Goal: Task Accomplishment & Management: Manage account settings

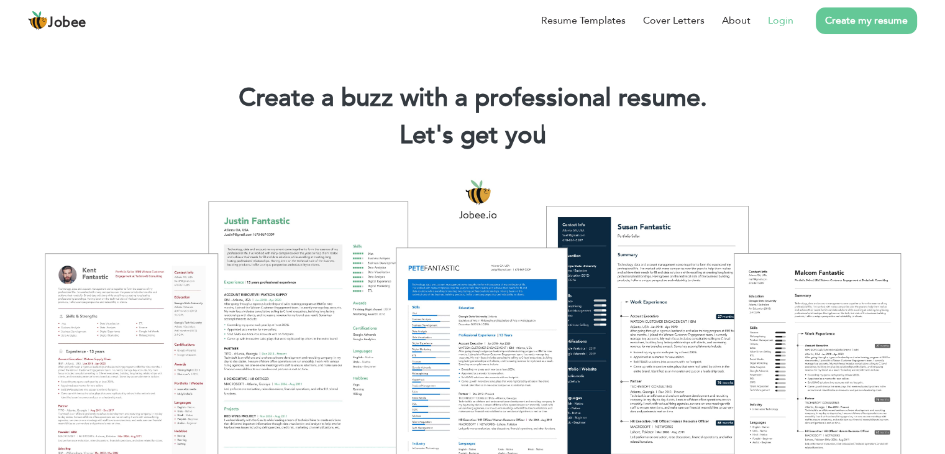
click at [778, 21] on link "Login" at bounding box center [780, 20] width 25 height 15
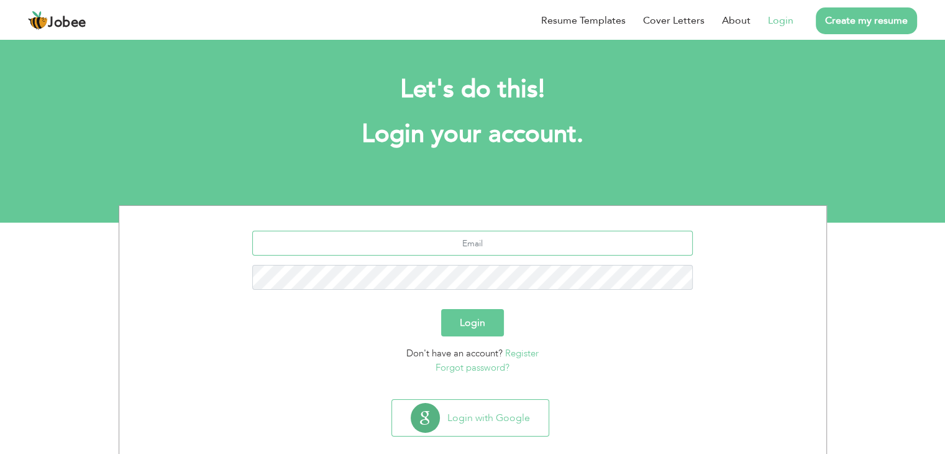
click at [441, 247] on input "text" at bounding box center [472, 243] width 441 height 25
type input "jafirkhanniazi@gmail.com"
click at [593, 304] on form "jafirkhanniazi@gmail.com Login Don't have an account? Register Forgot password?" at bounding box center [473, 303] width 689 height 144
click at [453, 319] on button "Login" at bounding box center [472, 322] width 63 height 27
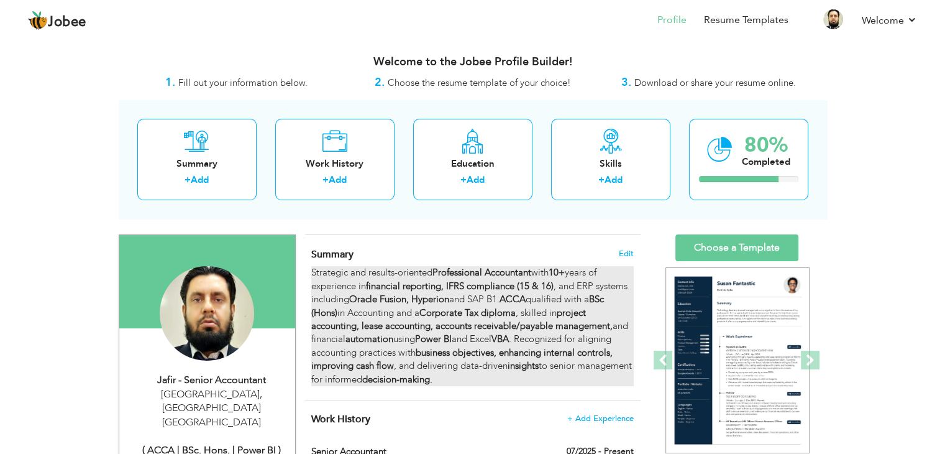
click at [452, 275] on strong "Professional Accountant" at bounding box center [482, 272] width 99 height 12
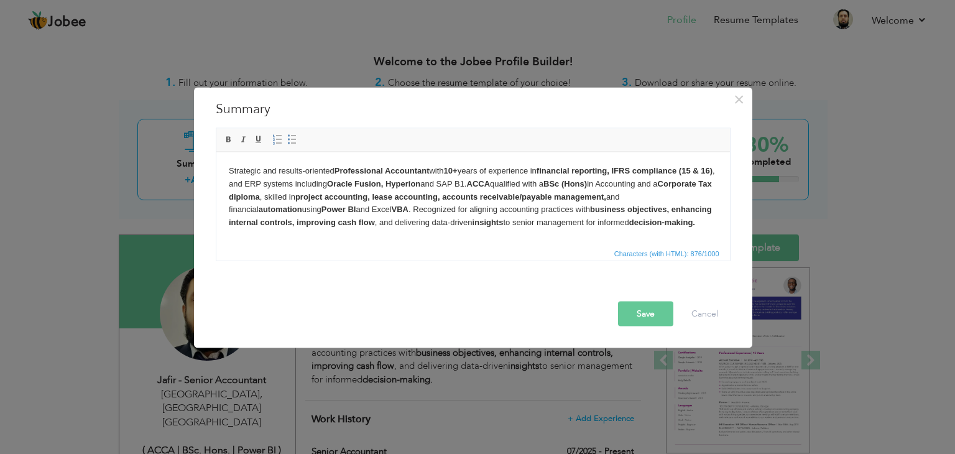
click at [332, 171] on body "Strategic and results-oriented Professional Accountant with 10+ years of experi…" at bounding box center [472, 196] width 488 height 65
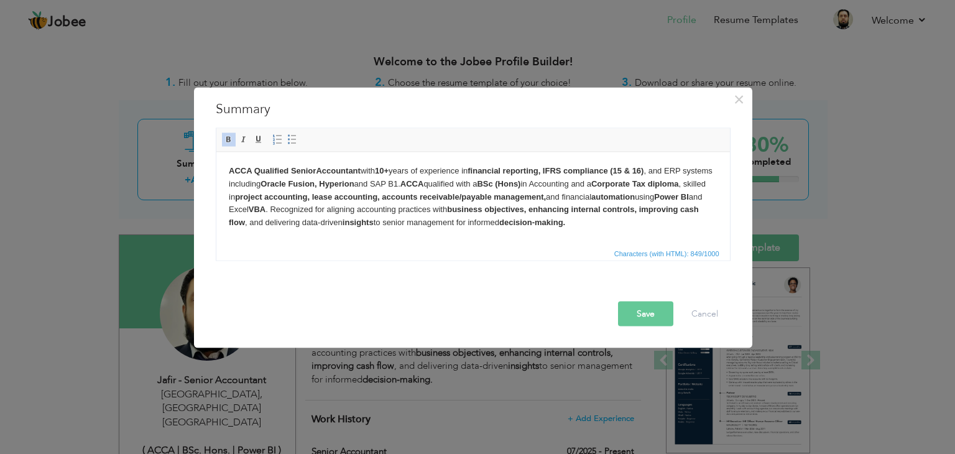
click at [353, 185] on strong "Oracle Fusion, Hyperion" at bounding box center [306, 182] width 93 height 9
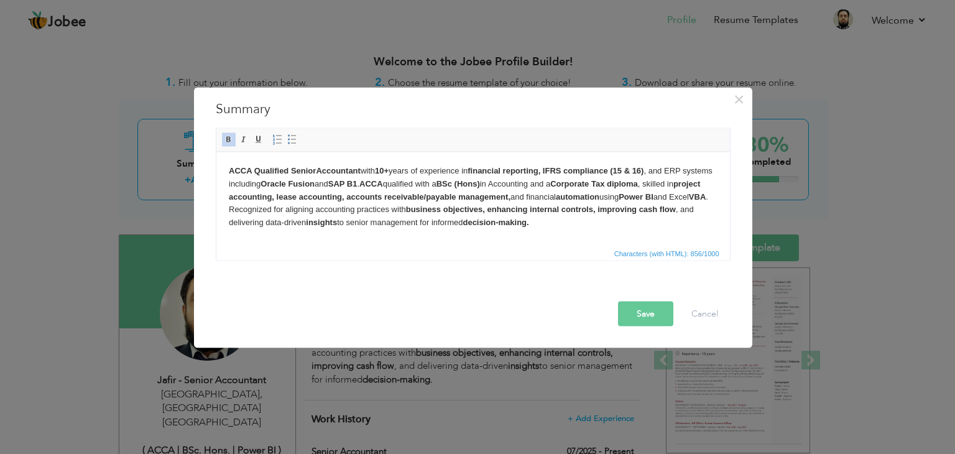
click at [290, 171] on strong "ACCA Qualified Senior Accountant" at bounding box center [294, 169] width 132 height 9
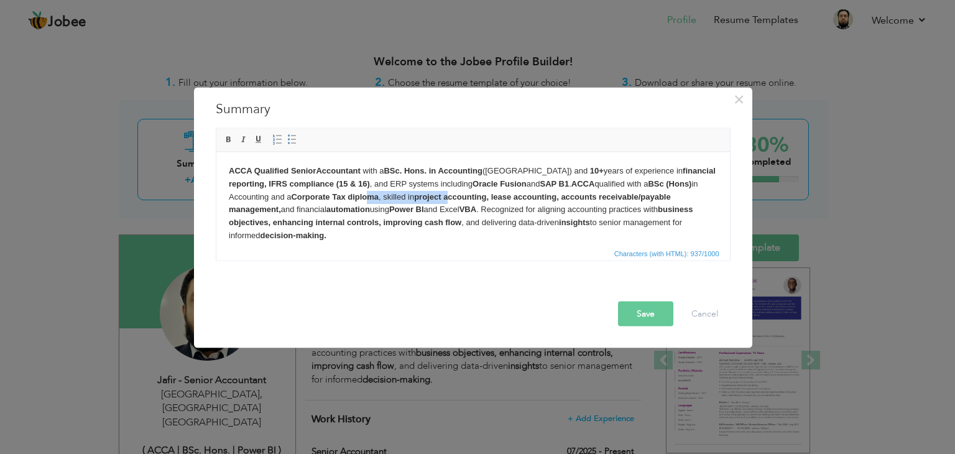
drag, startPoint x: 424, startPoint y: 195, endPoint x: 504, endPoint y: 193, distance: 79.6
click at [504, 193] on body "ACCA Qualified Senior Accountant with a BSc. Hons. in Accounting (Oxford Brooke…" at bounding box center [472, 203] width 488 height 78
click at [501, 194] on strong "project accounting, lease accounting, accounts receivable/payable management," at bounding box center [449, 202] width 442 height 22
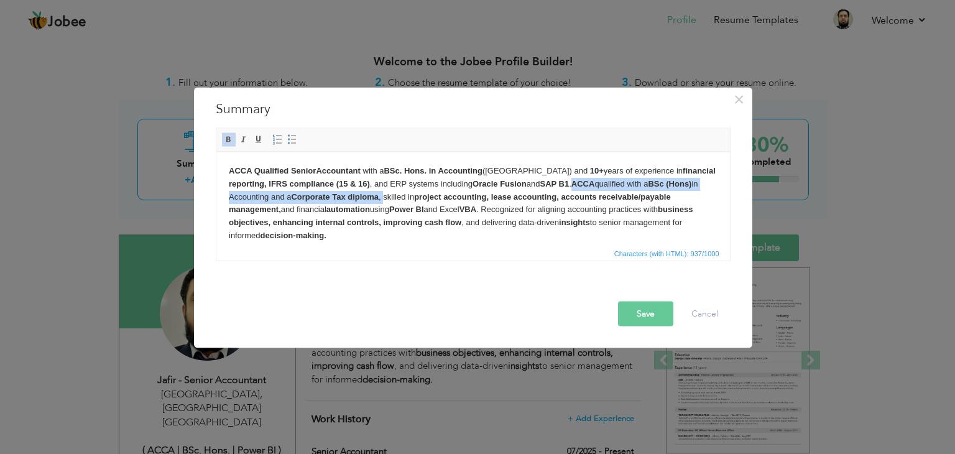
drag, startPoint x: 615, startPoint y: 181, endPoint x: 437, endPoint y: 198, distance: 178.5
click at [437, 198] on body "ACCA Qualified Senior Accountant with a BSc. Hons. in Accounting (Oxford Brooke…" at bounding box center [472, 203] width 488 height 78
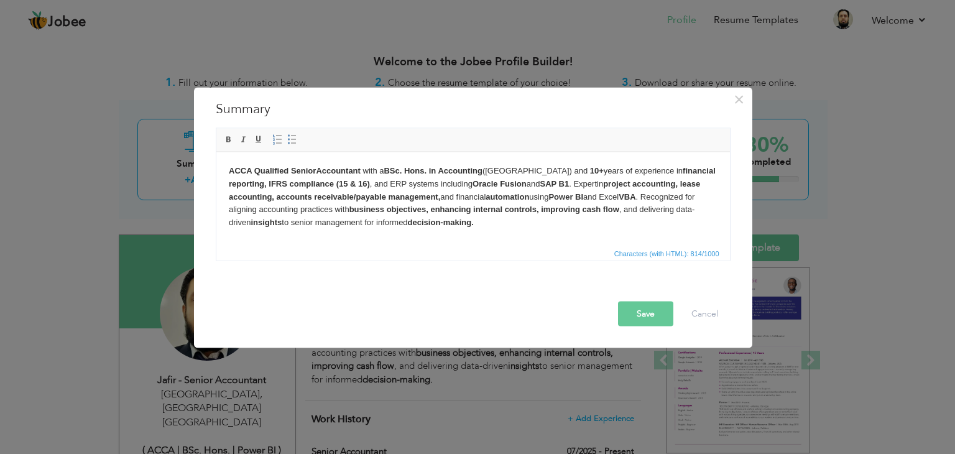
click at [556, 225] on body "ACCA Qualified Senior Accountant with a BSc. Hons. in Accounting (Oxford Brooke…" at bounding box center [472, 196] width 488 height 65
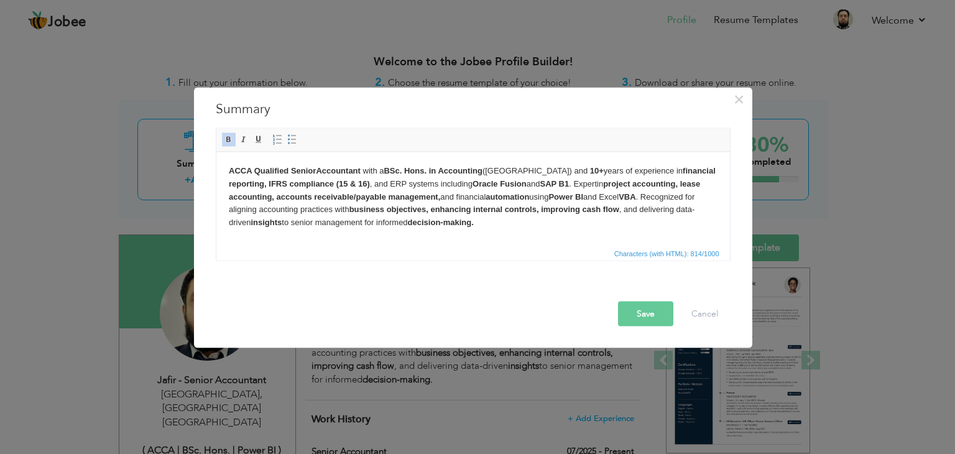
click at [464, 224] on body "ACCA Qualified Senior Accountant with a BSc. Hons. in Accounting (Oxford Brooke…" at bounding box center [472, 196] width 488 height 65
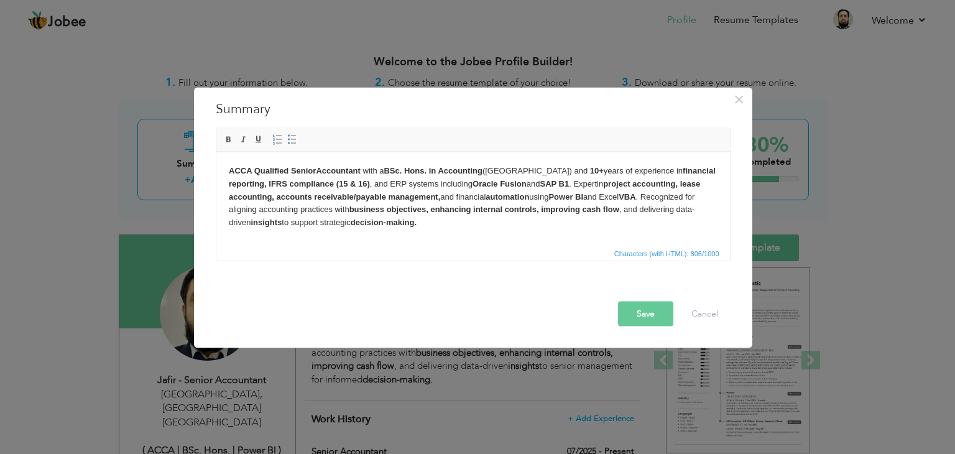
click at [518, 219] on body "ACCA Qualified Senior Accountant with a BSc. Hons. in Accounting (Oxford Brooke…" at bounding box center [472, 196] width 488 height 65
click at [571, 224] on body "ACCA Qualified Senior Accountant with a BSc. Hons. in Accounting (Oxford Brooke…" at bounding box center [472, 196] width 488 height 65
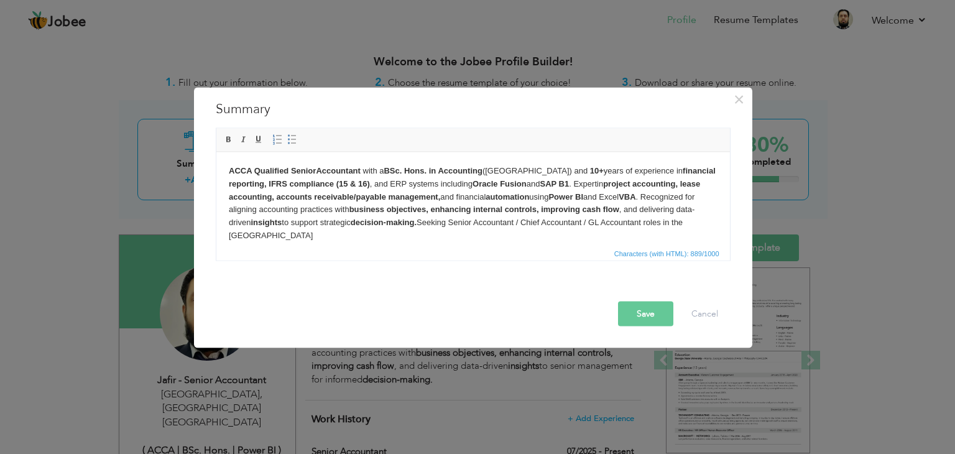
click at [501, 223] on body "ACCA Qualified Senior Accountant with a BSc. Hons. in Accounting (Oxford Brooke…" at bounding box center [472, 203] width 488 height 78
click at [419, 236] on body "ACCA Qualified Senior Accountant with a BSc. Hons. in Accounting (Oxford Brooke…" at bounding box center [472, 203] width 488 height 78
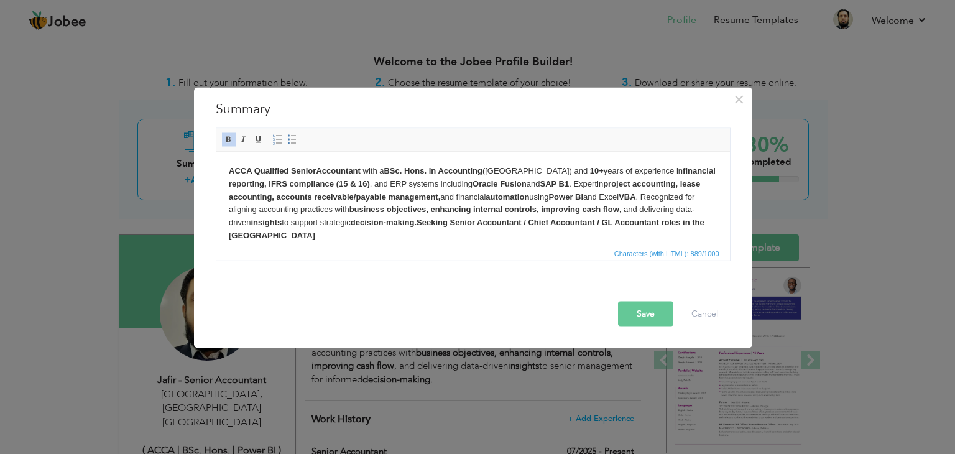
click at [636, 311] on button "Save" at bounding box center [645, 313] width 55 height 25
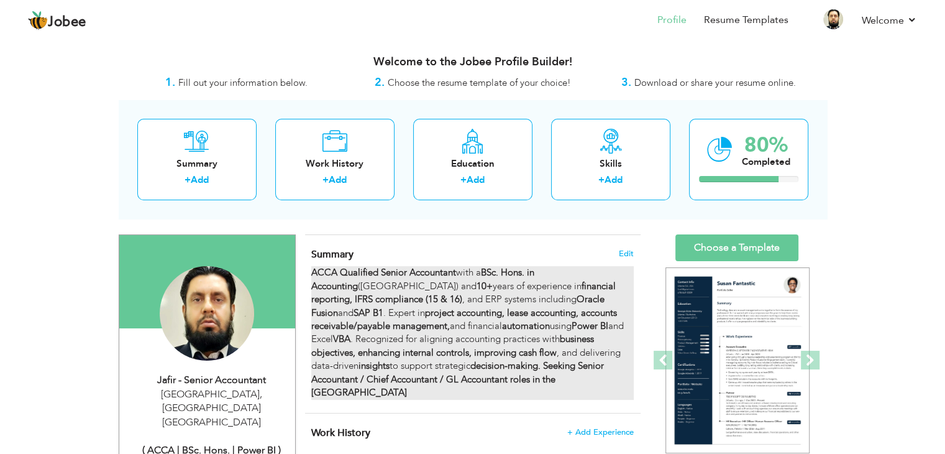
click at [538, 383] on div "ACCA Qualified Senior Accountant with a BSc. Hons. in Accounting (Oxford Brooke…" at bounding box center [472, 332] width 322 height 133
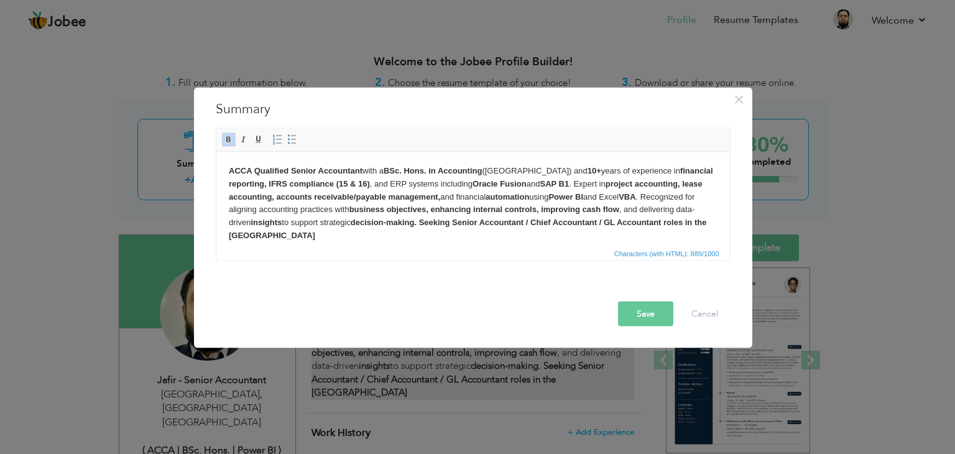
click at [538, 383] on div "× Summary ACCA Qualified Senior Accountant with a BSc. Hons. in Accounting (Oxf…" at bounding box center [477, 227] width 955 height 454
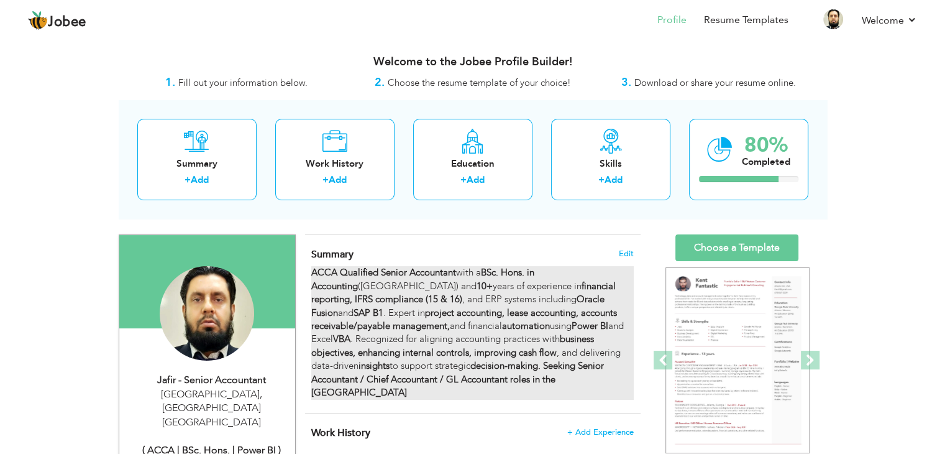
click at [534, 363] on strong "decision-making. Seeking Senior Accountant / Chief Accountant / GL Accountant r…" at bounding box center [457, 378] width 293 height 39
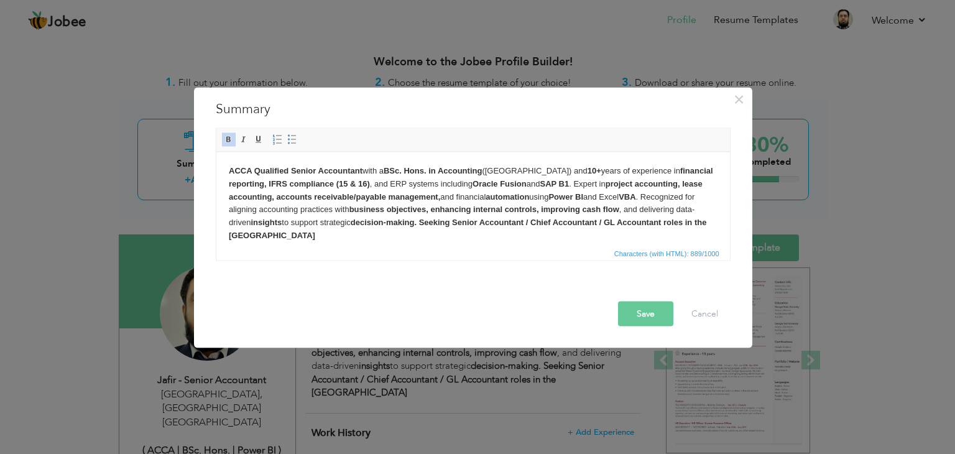
click at [354, 239] on body "ACCA Qualified Senior Accountant with a BSc. Hons. in Accounting (Oxford Brooke…" at bounding box center [472, 203] width 488 height 78
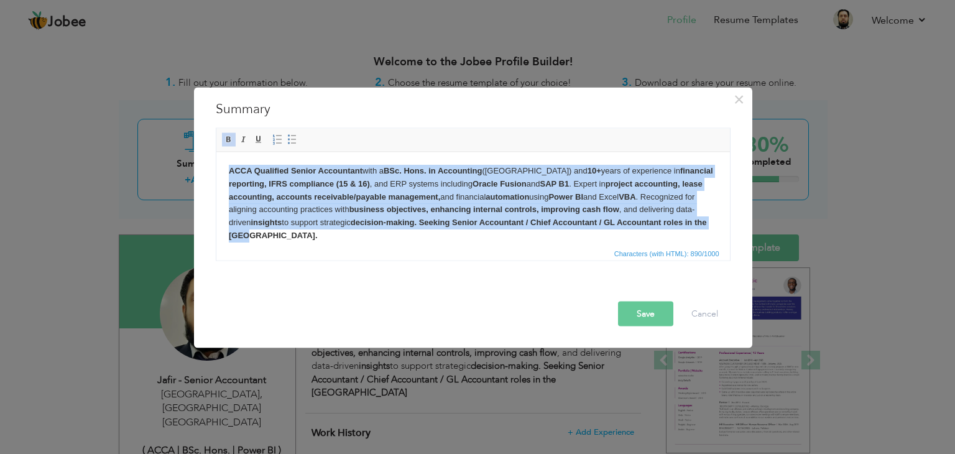
copy body "ACCA Qualified Senior Accountant with a BSc. Hons. in Accounting (Oxford Brooke…"
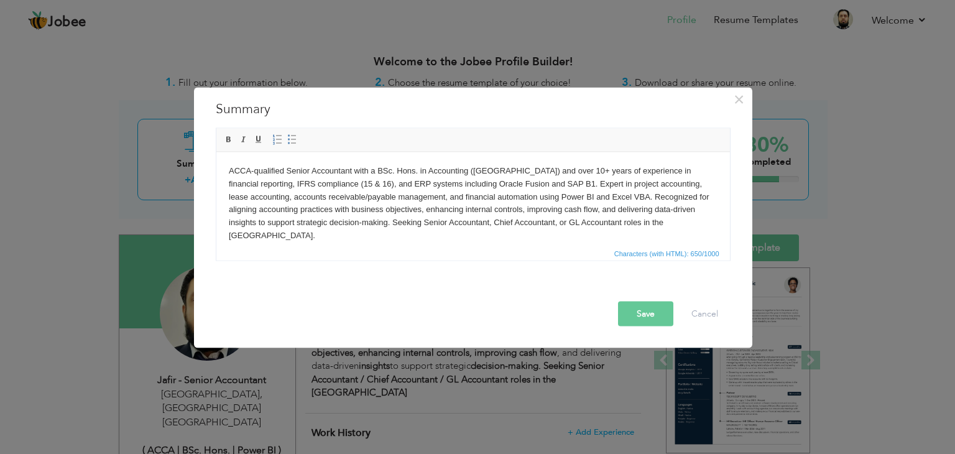
click at [228, 167] on body "ACCA-qualified Senior Accountant with a BSc. Hons. in Accounting (Oxford Brooke…" at bounding box center [472, 203] width 488 height 78
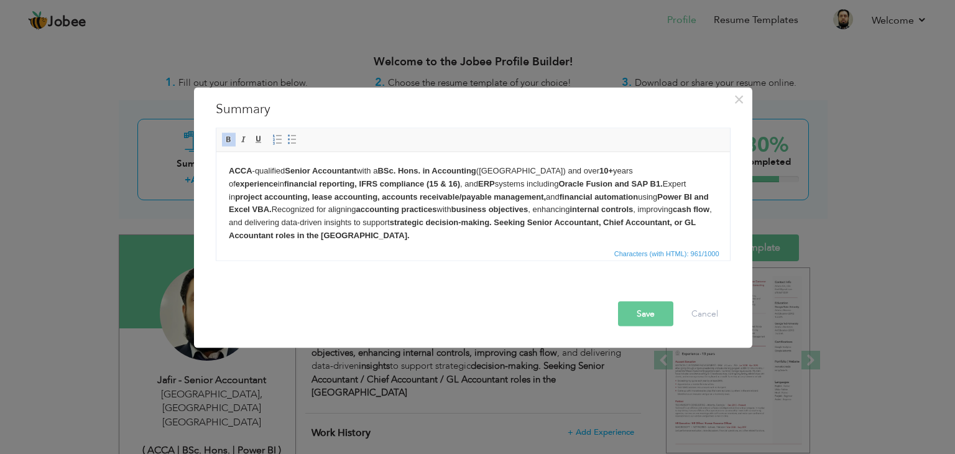
click at [534, 239] on body "ACCA -qualified Senior Accountant with a BSc. Hons. in Accounting (Oxford Brook…" at bounding box center [472, 203] width 488 height 78
click at [641, 314] on button "Save" at bounding box center [645, 313] width 55 height 25
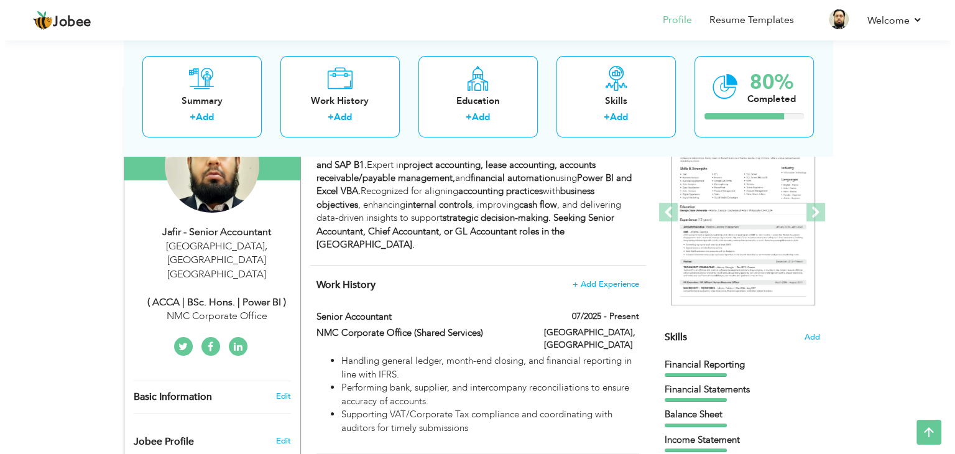
scroll to position [140, 0]
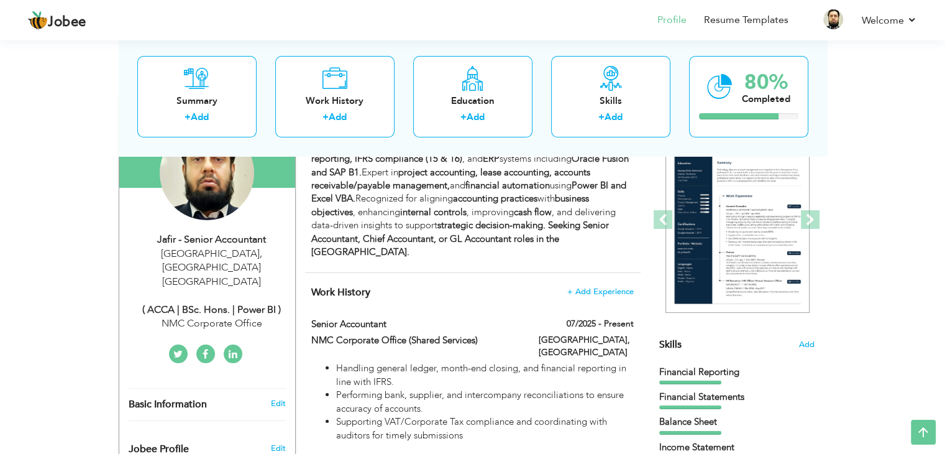
click at [211, 259] on div "Abu Dhabi , Abu Dhabi United Arab Emirates" at bounding box center [212, 268] width 167 height 43
type input "Jafir"
type input "- Senior Accountant"
type input "+971503782046"
select select "number:228"
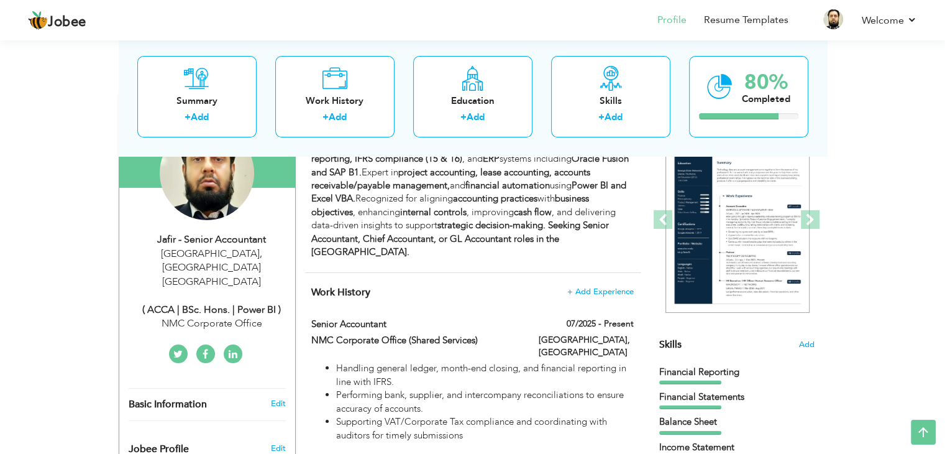
type input "Abu Dhabi"
select select "number:12"
type input "NMC Corporate Office"
type input "( ACCA | BSc. Hons. | Power BI )"
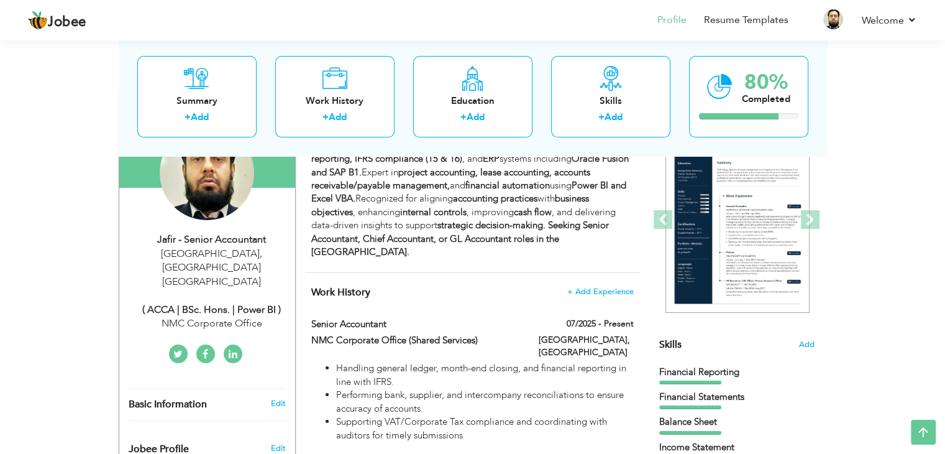
type input "www.linkedin.com/in/jafir-acca-accountant"
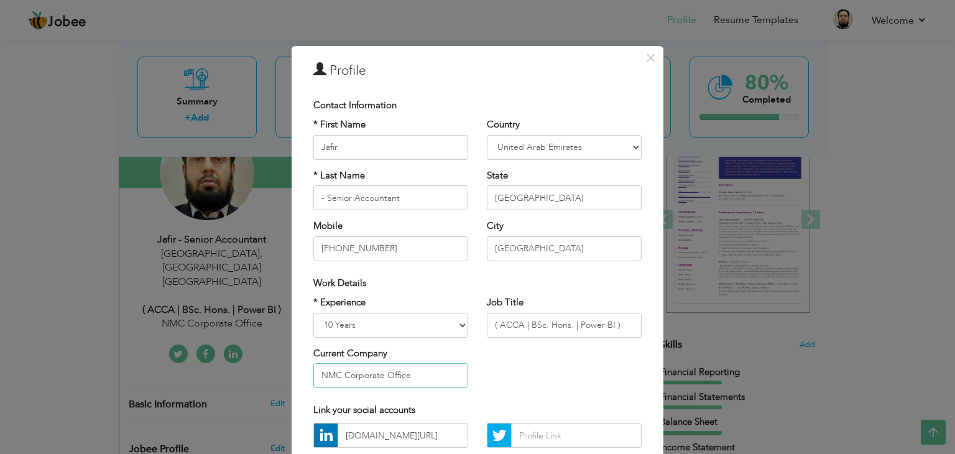
click at [433, 376] on input "NMC Corporate Office" at bounding box center [390, 375] width 155 height 25
type input "N"
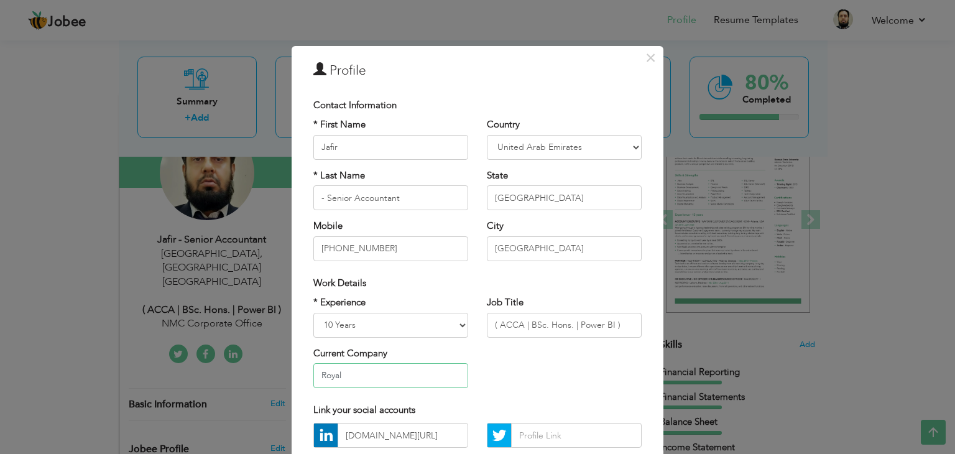
type input "Royal Technology Solutions"
type input "Khan"
type input "0503782046"
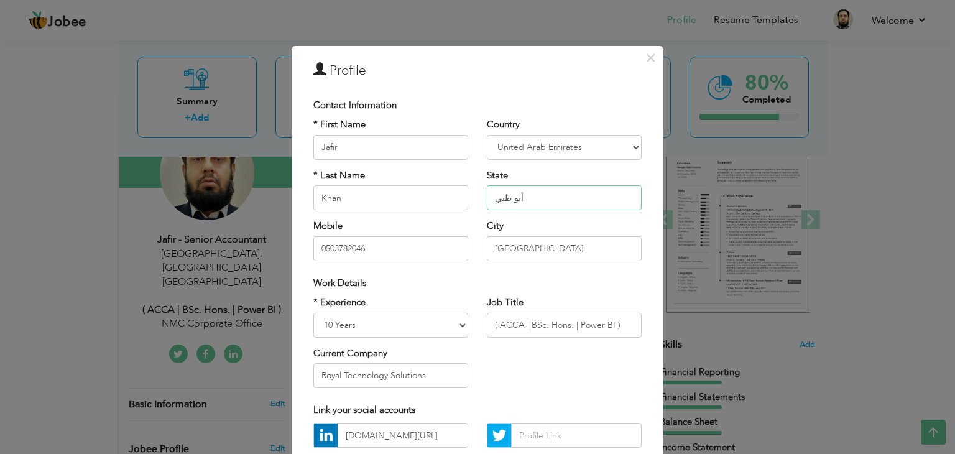
click at [574, 199] on input "أبو ظبي" at bounding box center [564, 197] width 155 height 25
type input "أ"
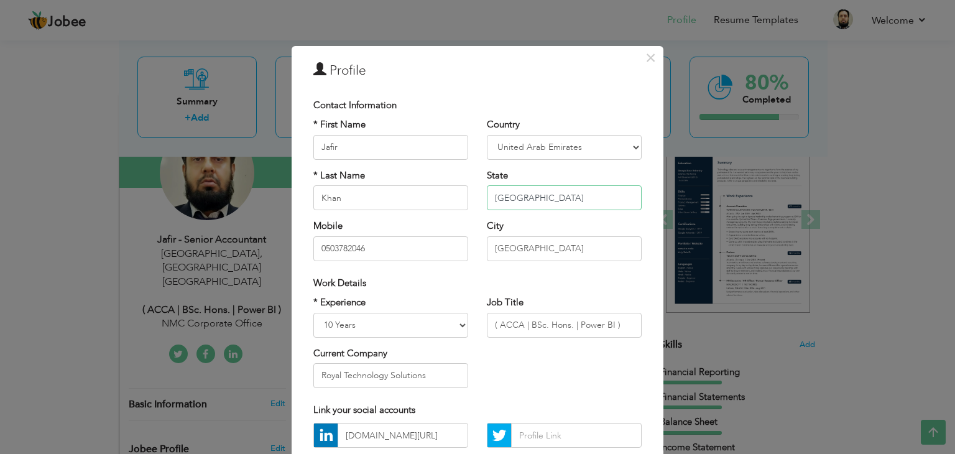
type input "Abu Dhabi"
click at [616, 325] on input "( ACCA | BSc. Hons. | Power BI )" at bounding box center [564, 325] width 155 height 25
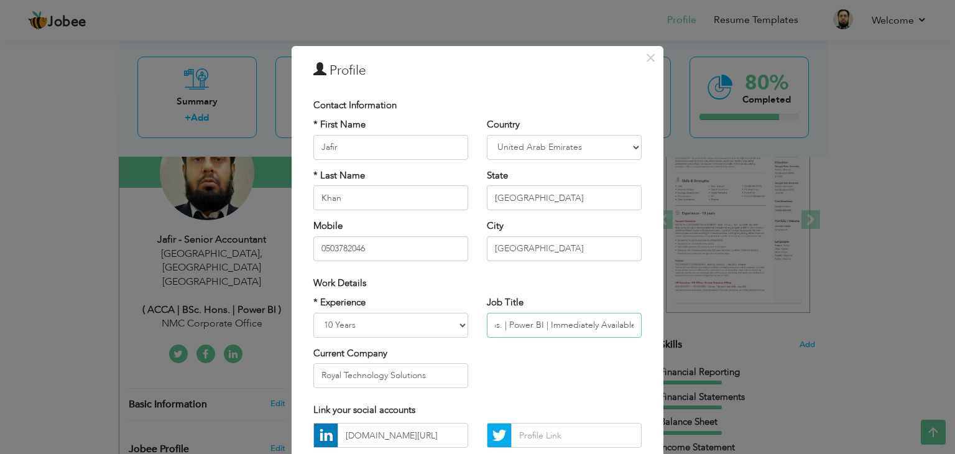
type input "( ACCA | BSc. Hons. | Power BI | Immediately Available)"
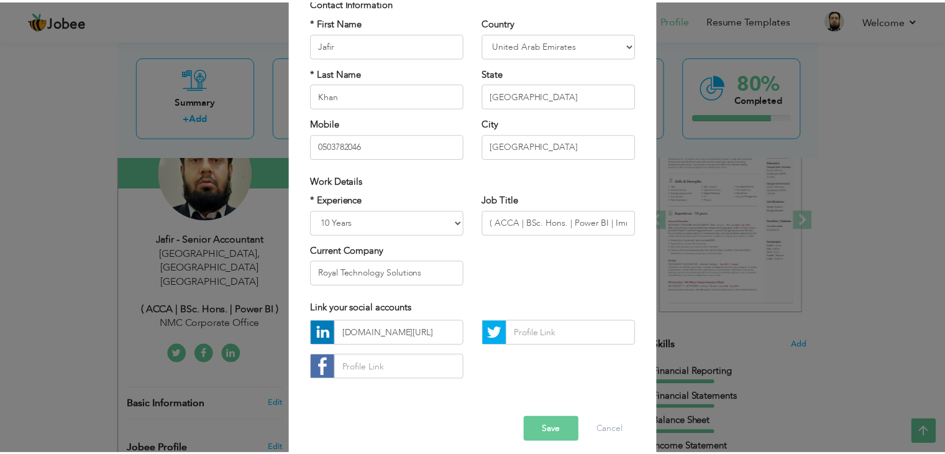
scroll to position [112, 0]
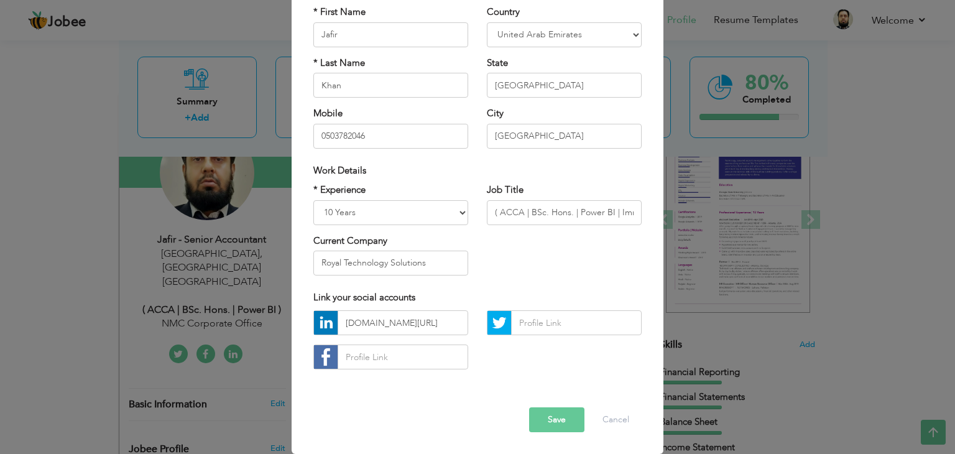
click at [534, 418] on button "Save" at bounding box center [556, 419] width 55 height 25
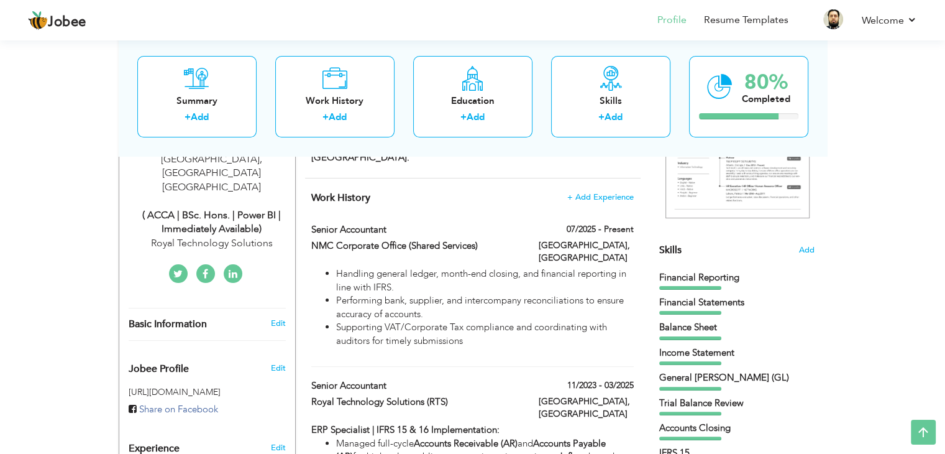
scroll to position [221, 0]
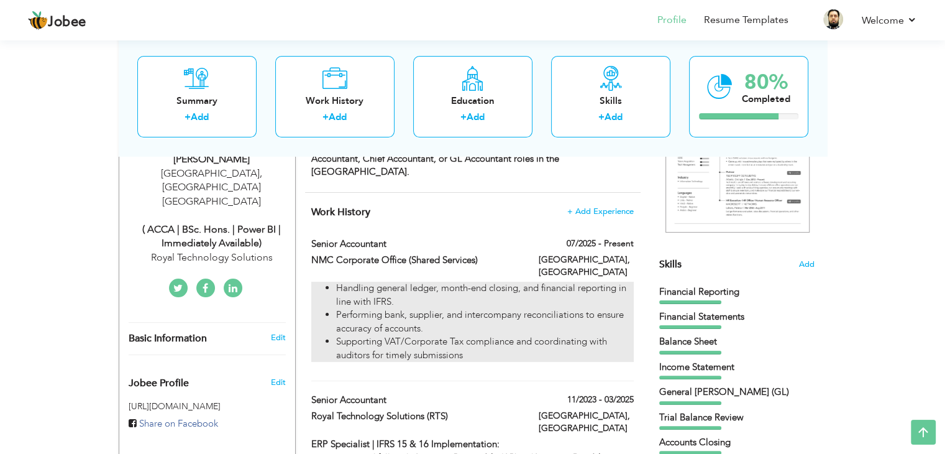
click at [529, 282] on li "Handling general ledger, month-end closing, and financial reporting in line wit…" at bounding box center [484, 295] width 297 height 27
type input "Senior Accountant"
type input "NMC Corporate Office (Shared Services)"
type input "07/2025"
type input "United Arab Emirates"
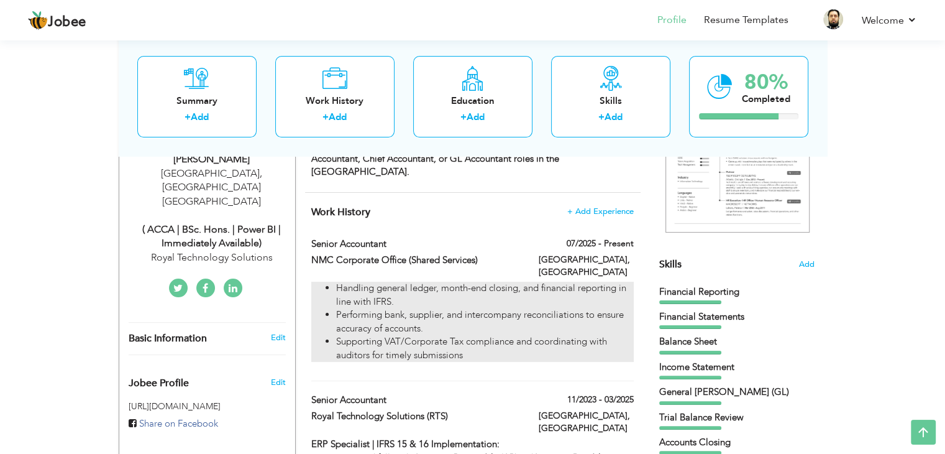
type input "Abu Dhabi"
checkbox input "true"
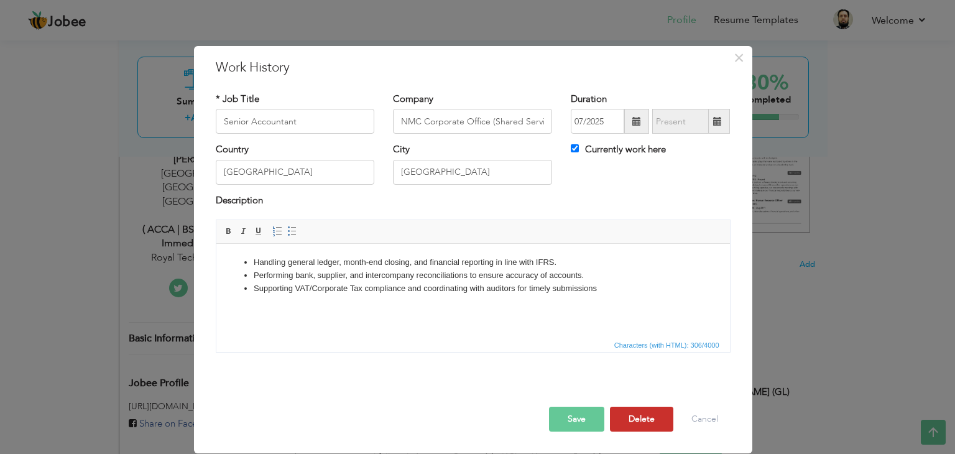
click at [639, 410] on button "Delete" at bounding box center [641, 418] width 63 height 25
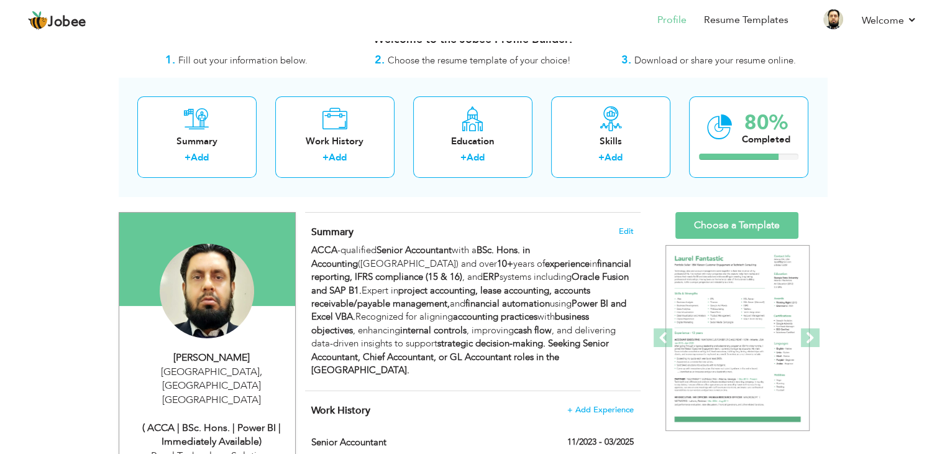
scroll to position [0, 0]
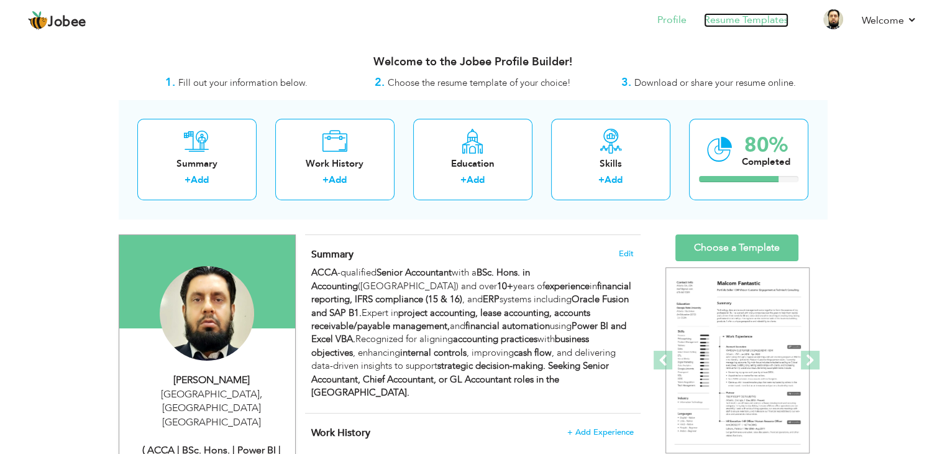
click at [740, 15] on link "Resume Templates" at bounding box center [746, 20] width 85 height 14
